Goal: Information Seeking & Learning: Learn about a topic

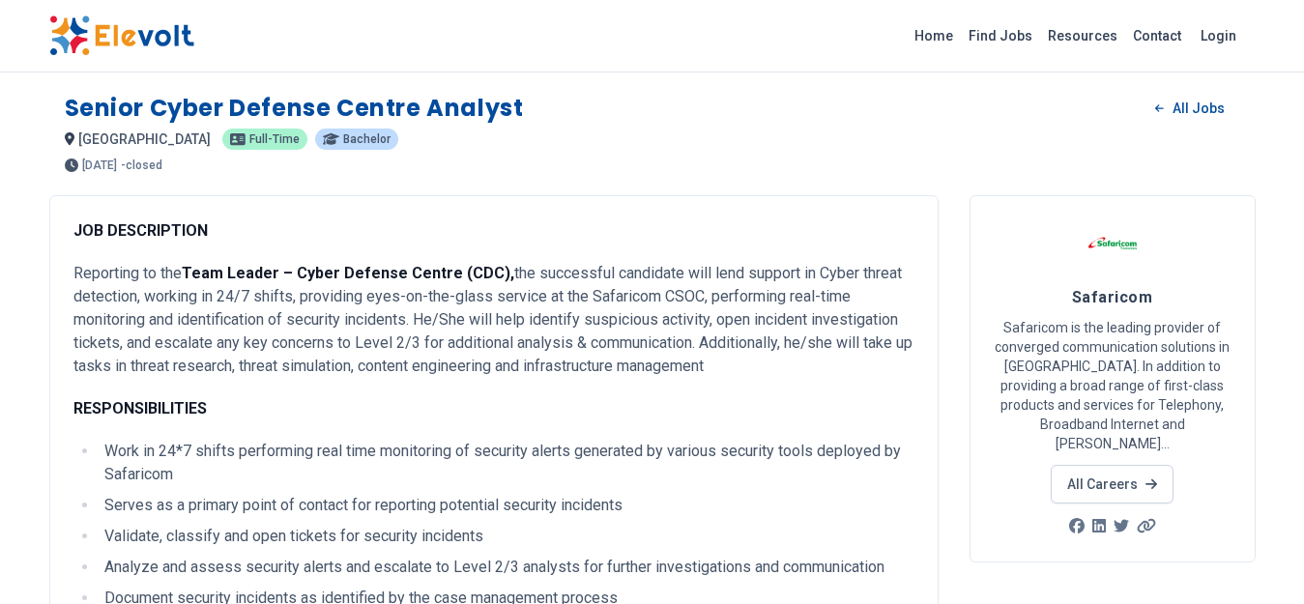
click at [152, 42] on img at bounding box center [121, 35] width 145 height 41
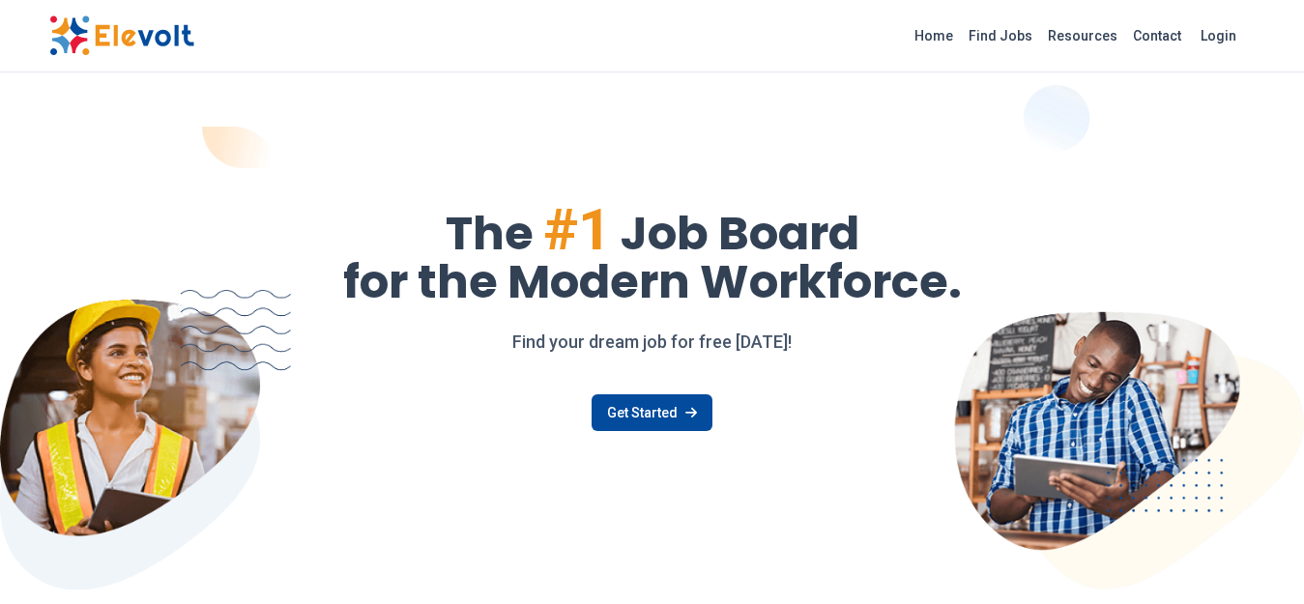
scroll to position [502, 0]
click at [1013, 32] on link "Find Jobs" at bounding box center [1000, 35] width 79 height 31
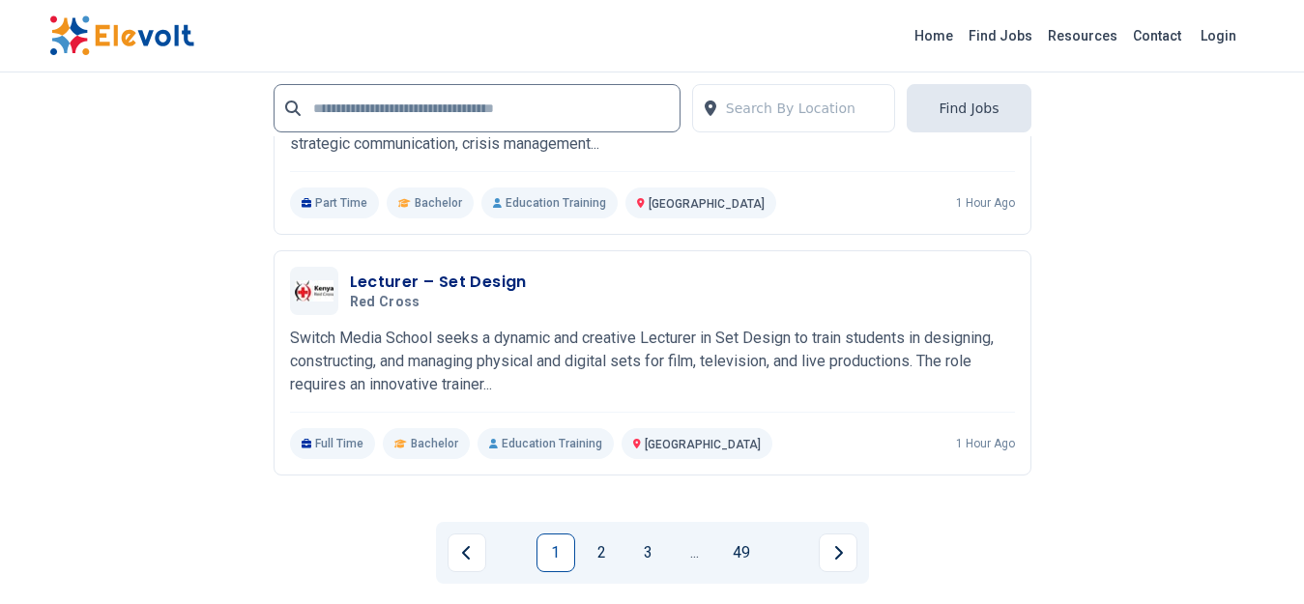
scroll to position [4446, 0]
